Goal: Find specific page/section: Find specific page/section

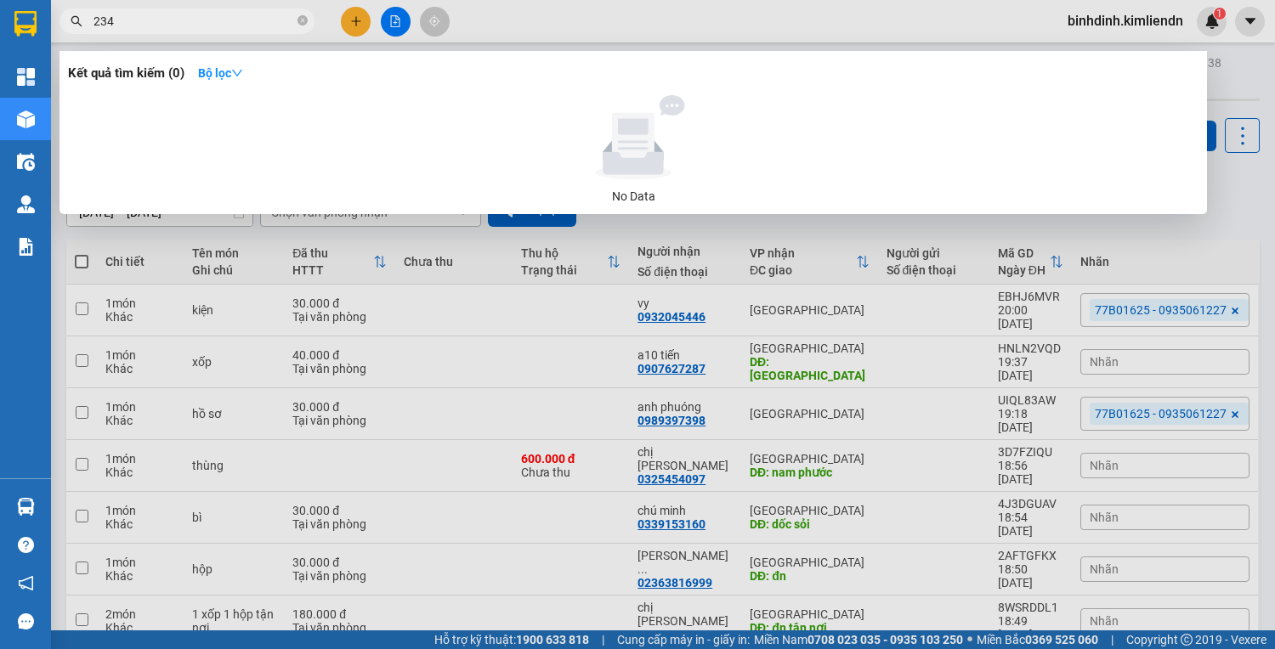
drag, startPoint x: 123, startPoint y: 14, endPoint x: 11, endPoint y: 17, distance: 112.2
click at [24, 11] on section "Kết quả tìm kiếm ( 0 ) Bộ lọc No Data 234 binhdinh.kimliendn 1 Tổng Quan Kho hà…" at bounding box center [637, 324] width 1275 height 649
type input "b"
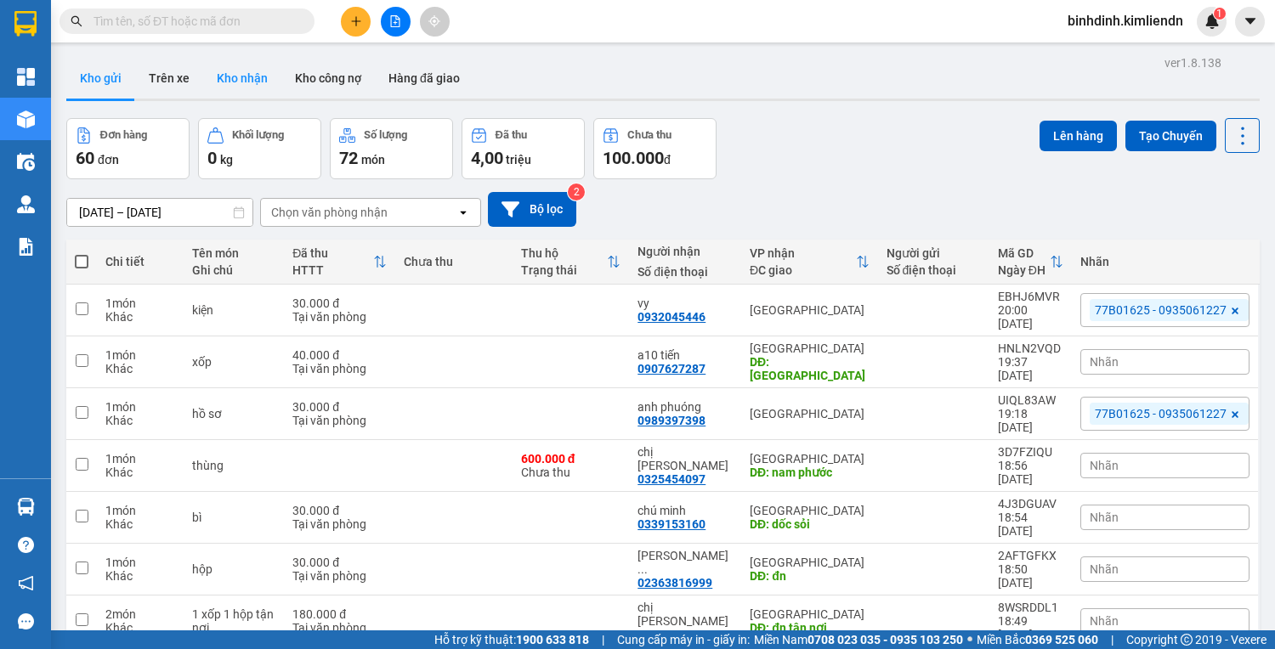
click at [262, 76] on button "Kho nhận" at bounding box center [242, 78] width 78 height 41
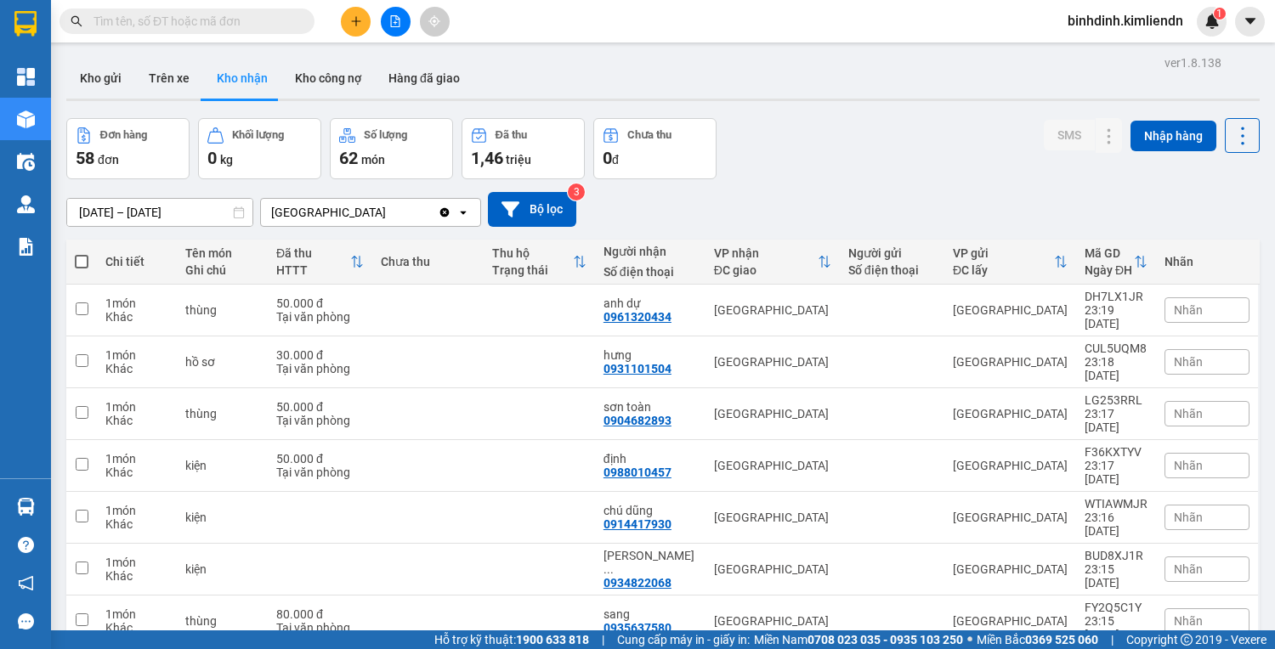
click at [199, 20] on input "text" at bounding box center [193, 21] width 201 height 19
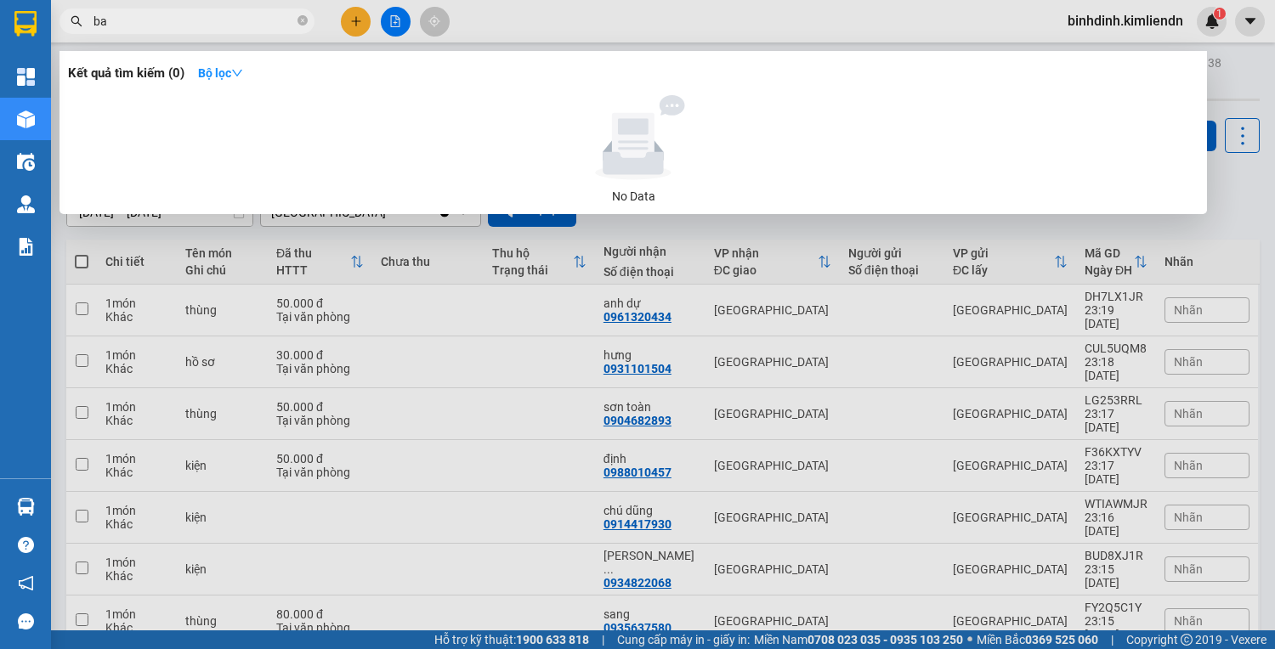
type input "b"
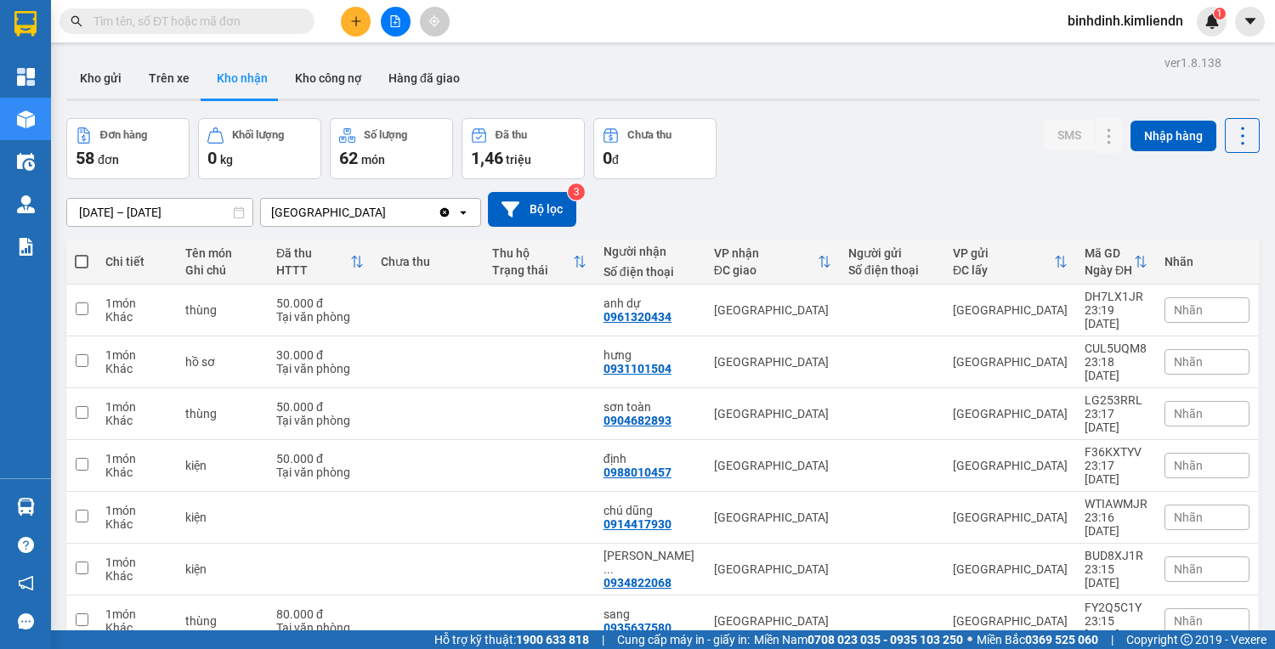
click at [214, 15] on input "text" at bounding box center [193, 21] width 201 height 19
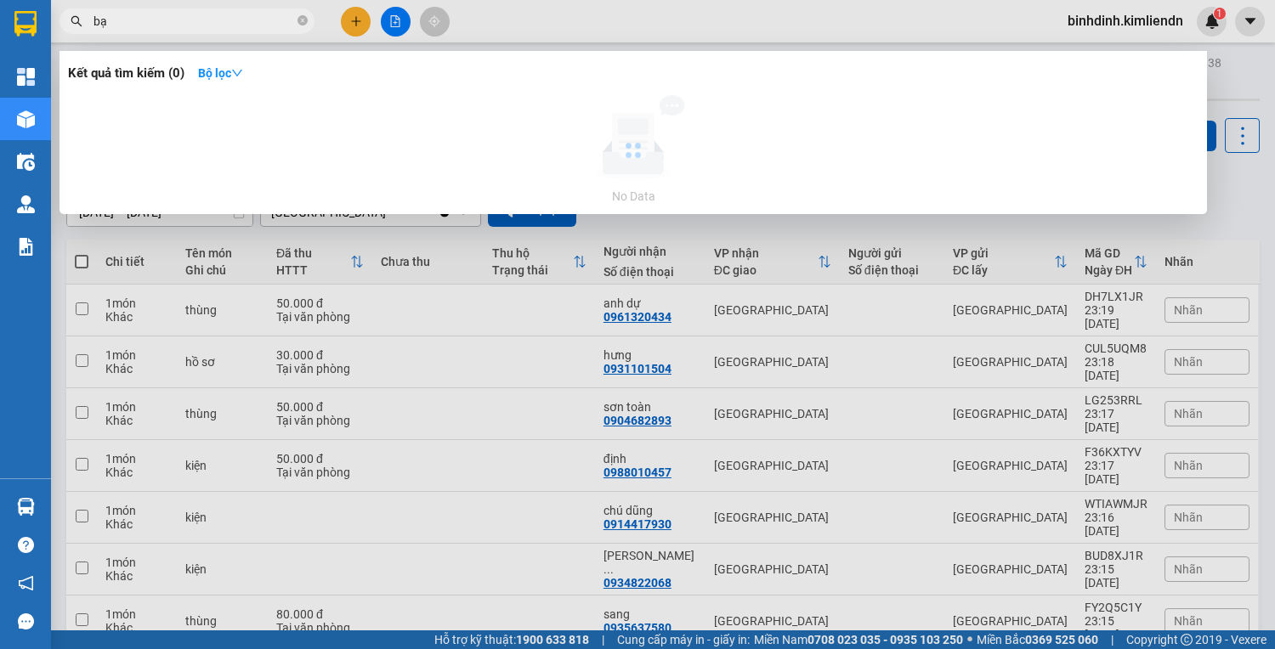
type input "b"
type input "234"
drag, startPoint x: 214, startPoint y: 15, endPoint x: 0, endPoint y: 15, distance: 214.1
click at [0, 15] on section "Kết quả tìm kiếm ( 0 ) Bộ lọc No Data 234 binhdinh.kimliendn 1 Tổng Quan Kho hà…" at bounding box center [637, 324] width 1275 height 649
